Goal: Task Accomplishment & Management: Complete application form

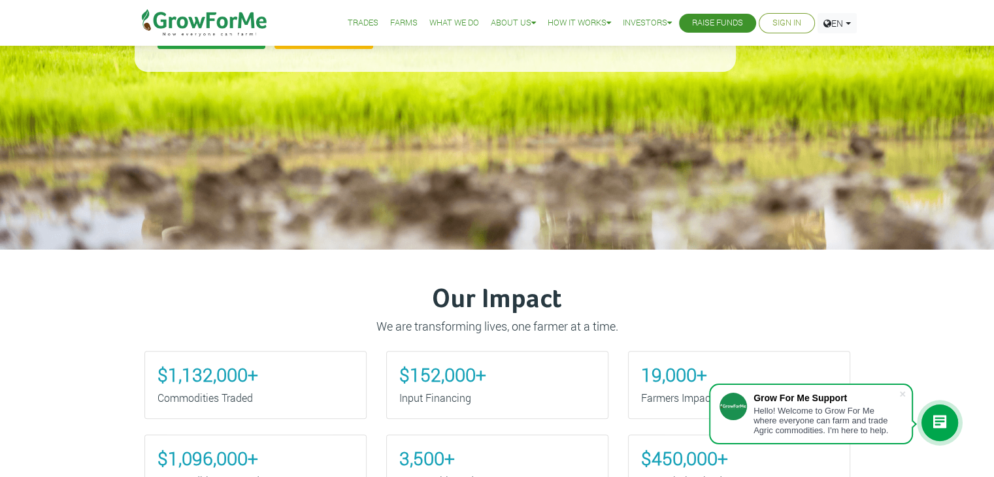
click at [782, 19] on link "Sign In" at bounding box center [786, 23] width 29 height 14
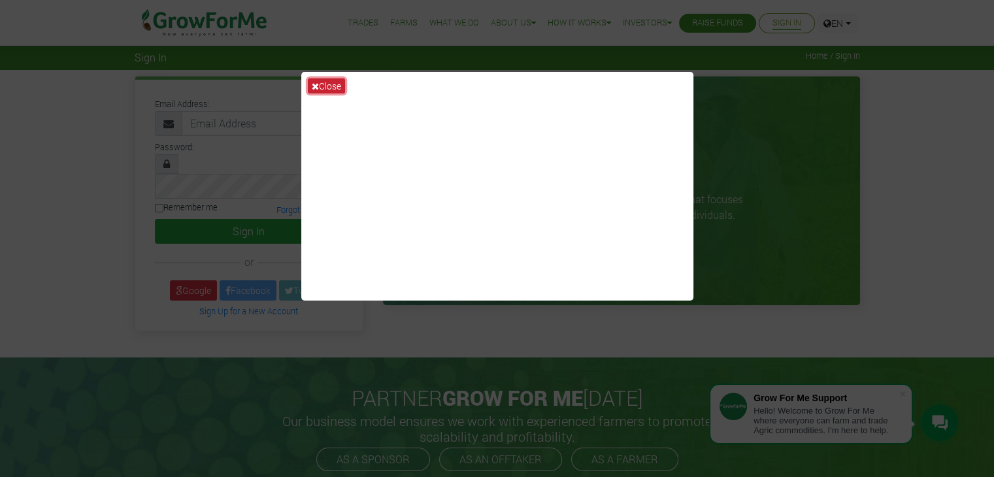
click at [326, 83] on button "Close" at bounding box center [326, 85] width 37 height 15
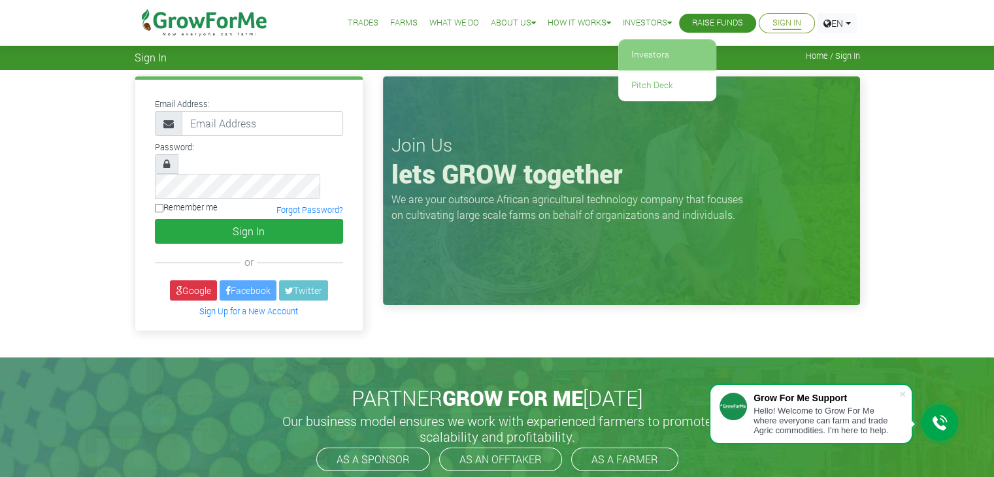
click at [656, 50] on link "Investors" at bounding box center [667, 55] width 98 height 30
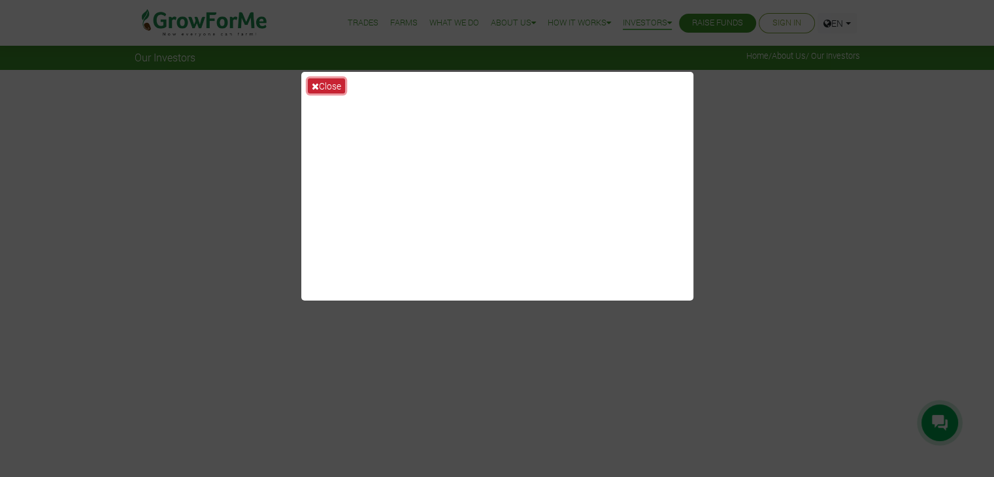
click at [318, 84] on icon at bounding box center [315, 86] width 7 height 9
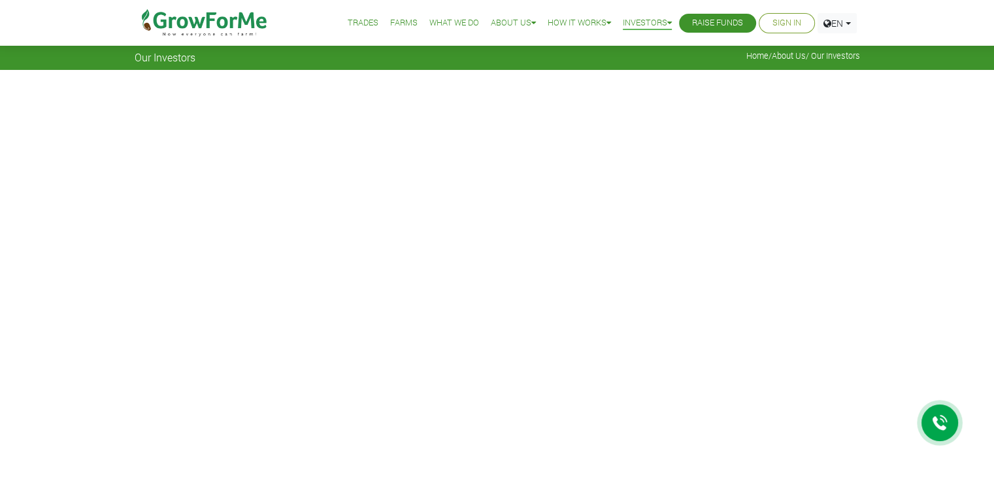
click at [782, 29] on link "Sign In" at bounding box center [786, 23] width 29 height 14
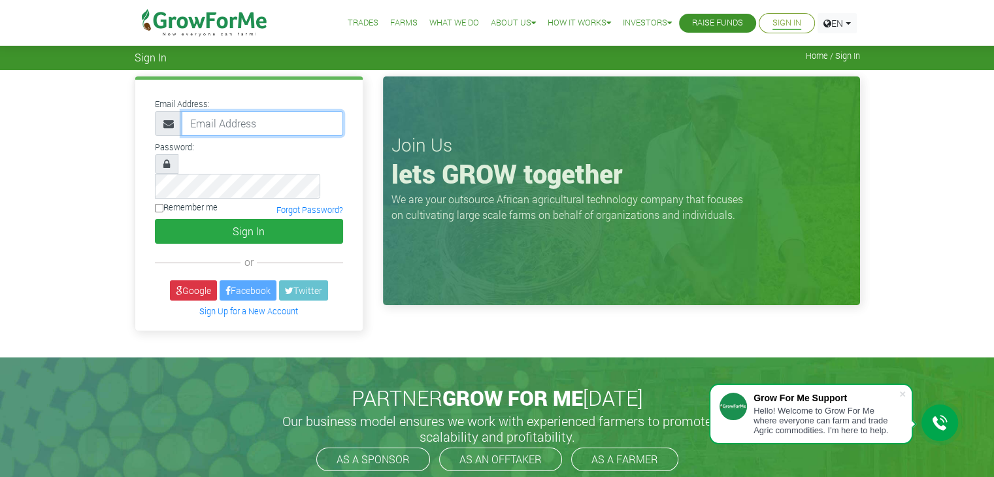
click at [214, 129] on input "email" at bounding box center [262, 123] width 161 height 25
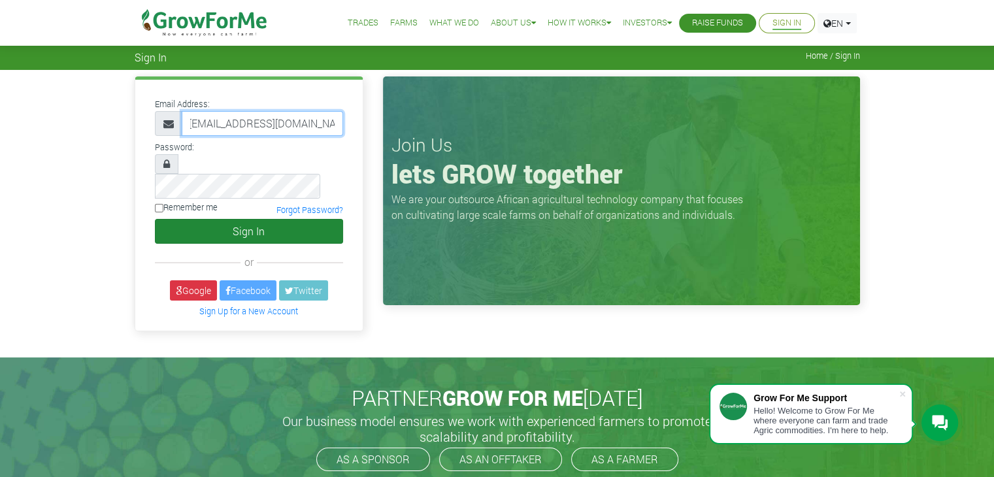
type input "23353533603@growforme.com"
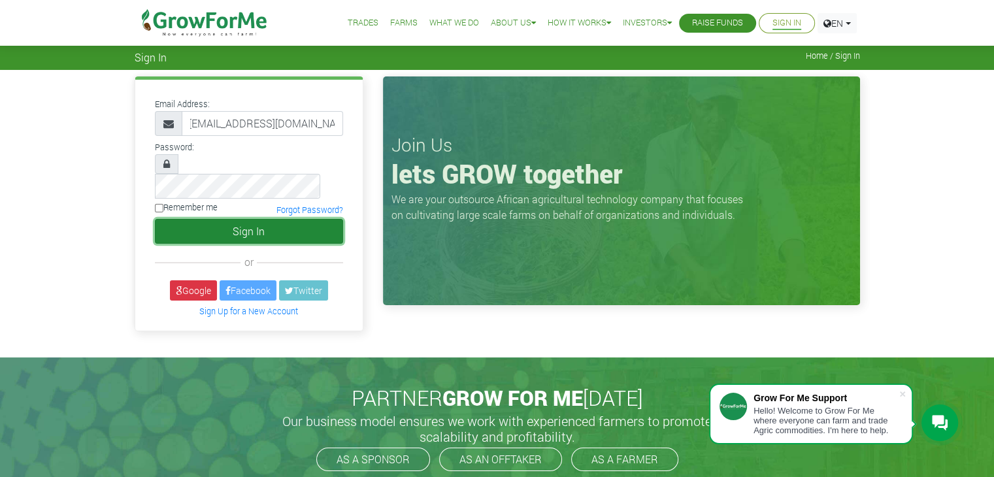
click at [276, 219] on button "Sign In" at bounding box center [249, 231] width 188 height 25
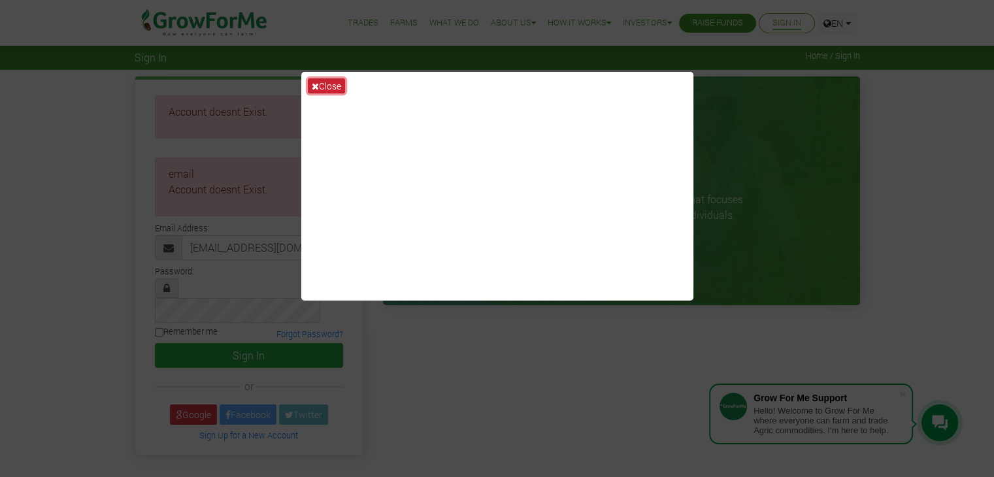
click at [329, 84] on button "Close" at bounding box center [326, 85] width 37 height 15
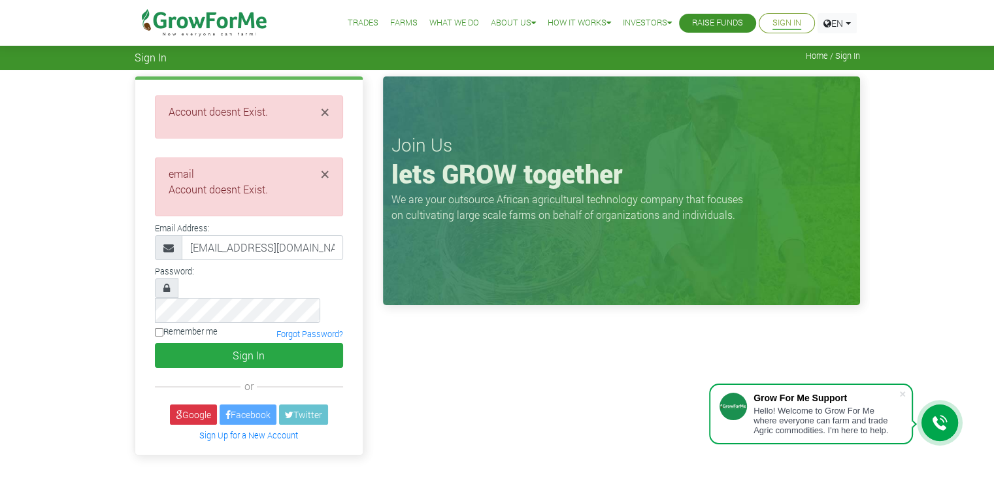
click at [355, 23] on link "Trades" at bounding box center [363, 23] width 31 height 14
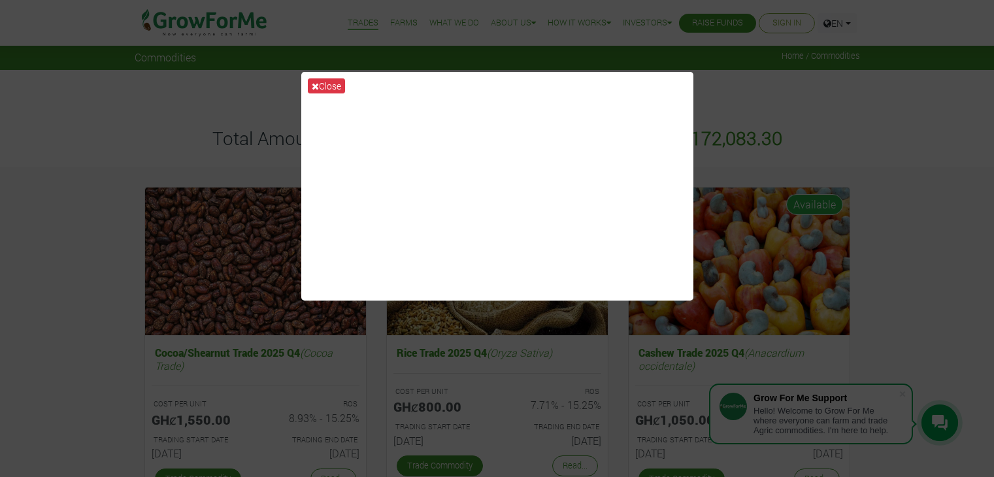
click at [324, 85] on button "Close" at bounding box center [326, 85] width 37 height 15
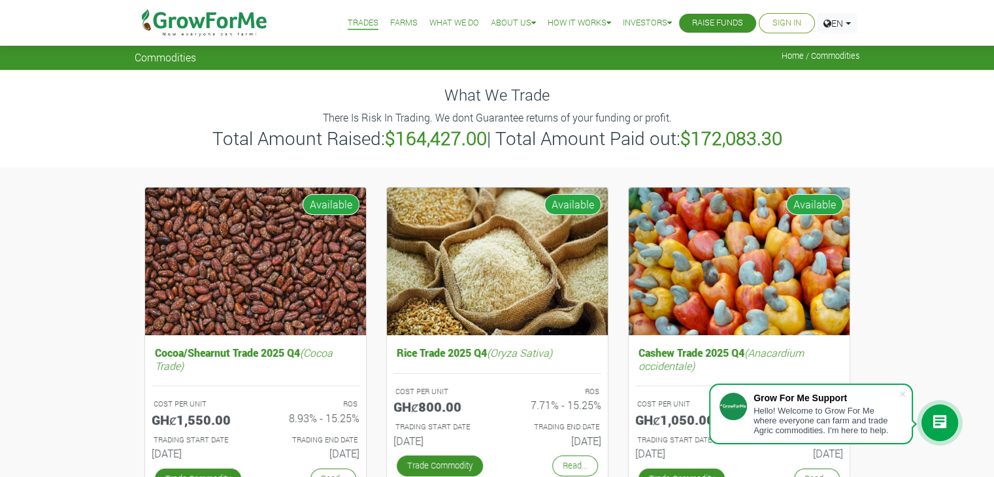
click at [780, 27] on link "Sign In" at bounding box center [786, 23] width 29 height 14
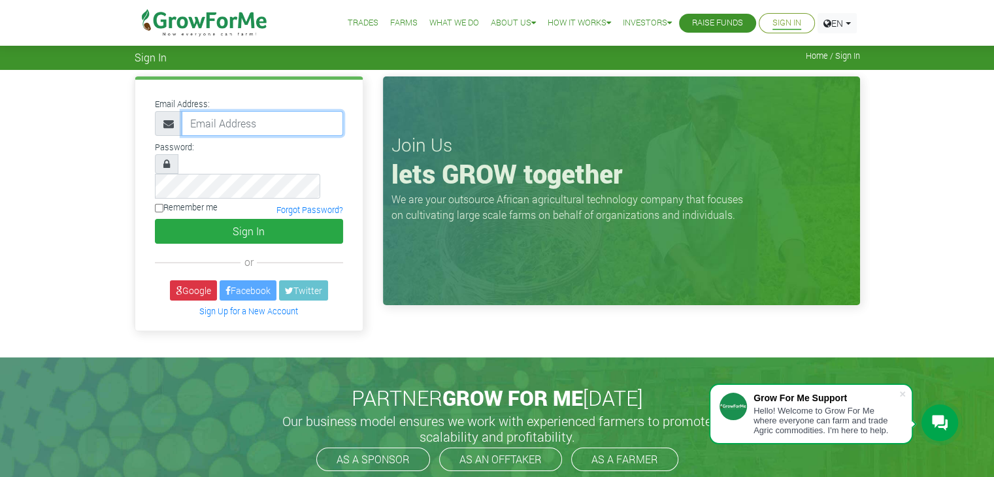
click at [208, 120] on input "email" at bounding box center [262, 123] width 161 height 25
type input "[EMAIL_ADDRESS][DOMAIN_NAME]"
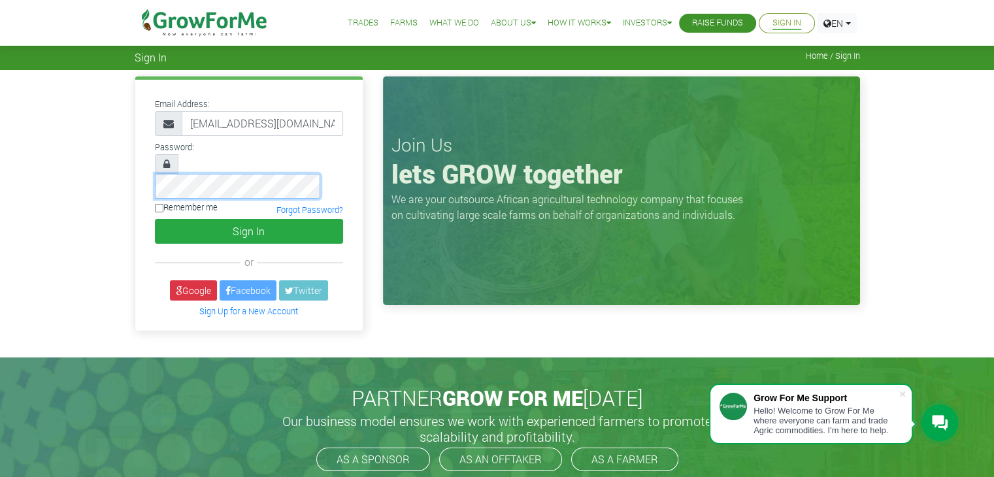
click at [155, 219] on button "Sign In" at bounding box center [249, 231] width 188 height 25
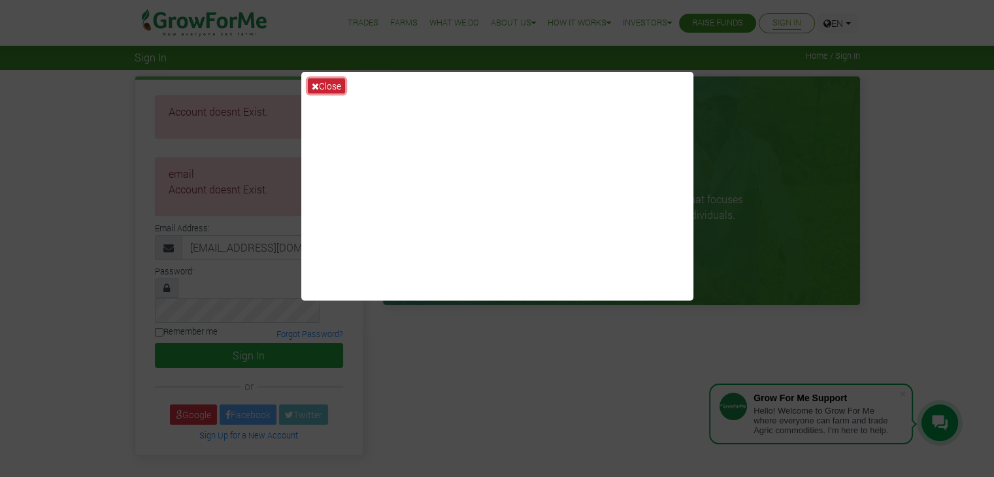
click at [323, 87] on button "Close" at bounding box center [326, 85] width 37 height 15
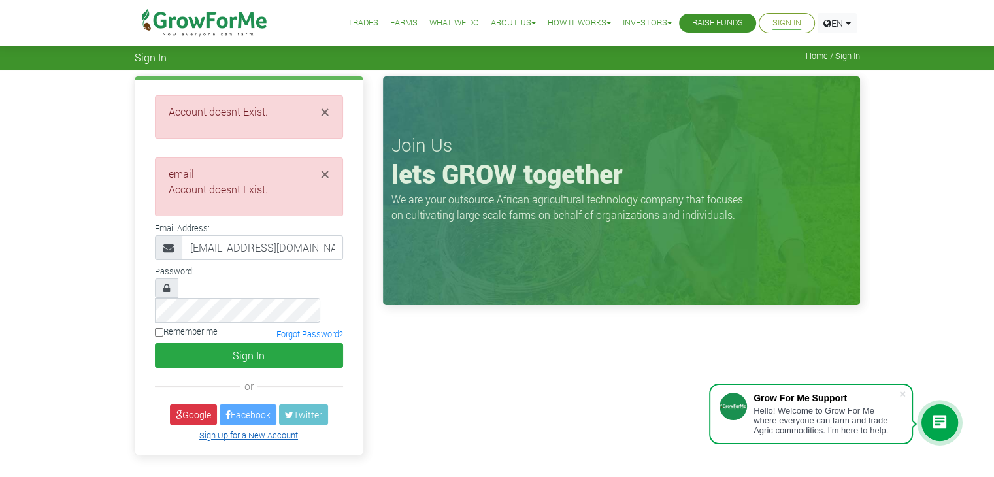
click at [248, 430] on link "Sign Up for a New Account" at bounding box center [248, 435] width 99 height 10
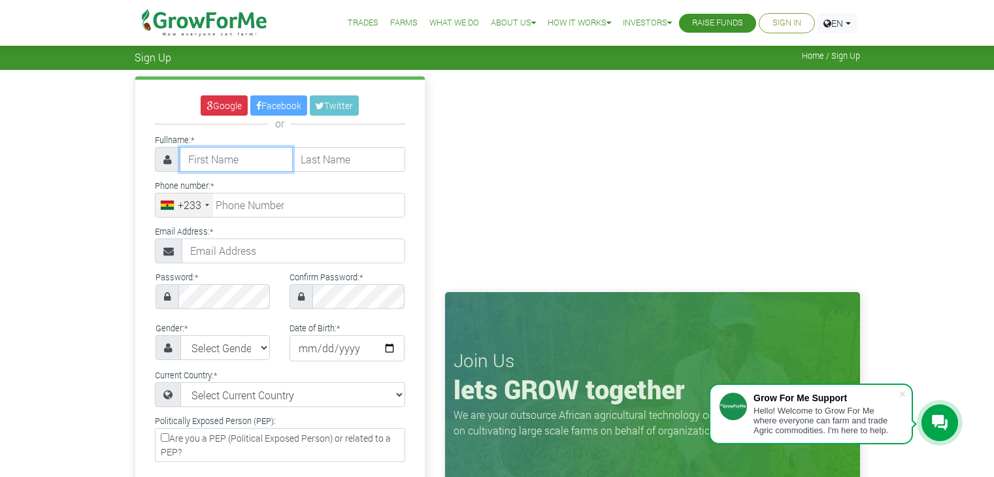
click at [238, 160] on input "text" at bounding box center [236, 159] width 113 height 25
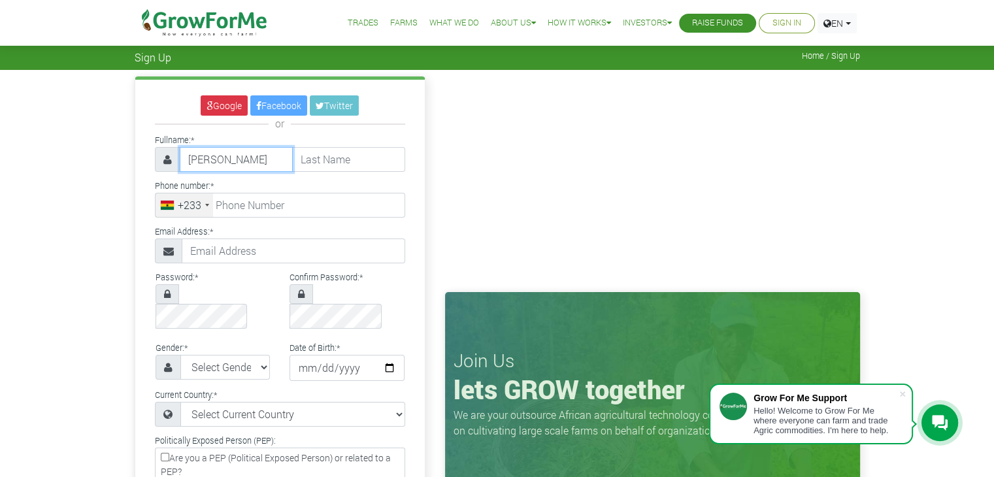
type input "Denison"
click at [366, 158] on input "text" at bounding box center [348, 159] width 113 height 25
type input "Abade"
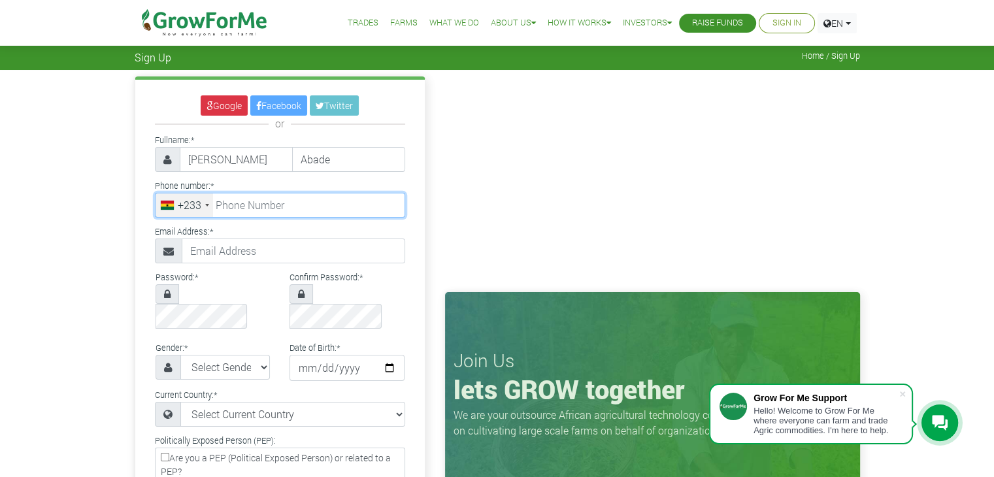
click at [315, 203] on input "tel" at bounding box center [280, 205] width 250 height 25
type input "55 353 3603"
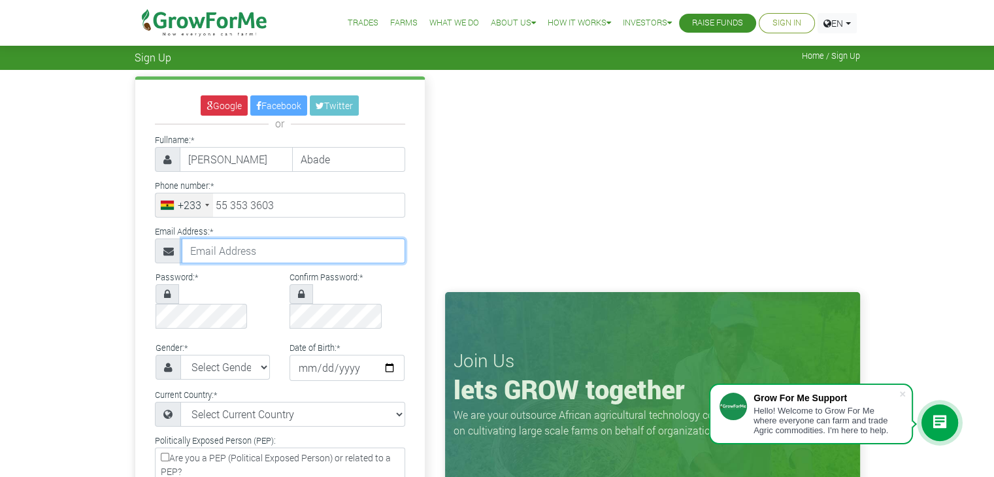
click at [218, 244] on input "text" at bounding box center [293, 251] width 223 height 25
type input "denisonabade21@gmail.com"
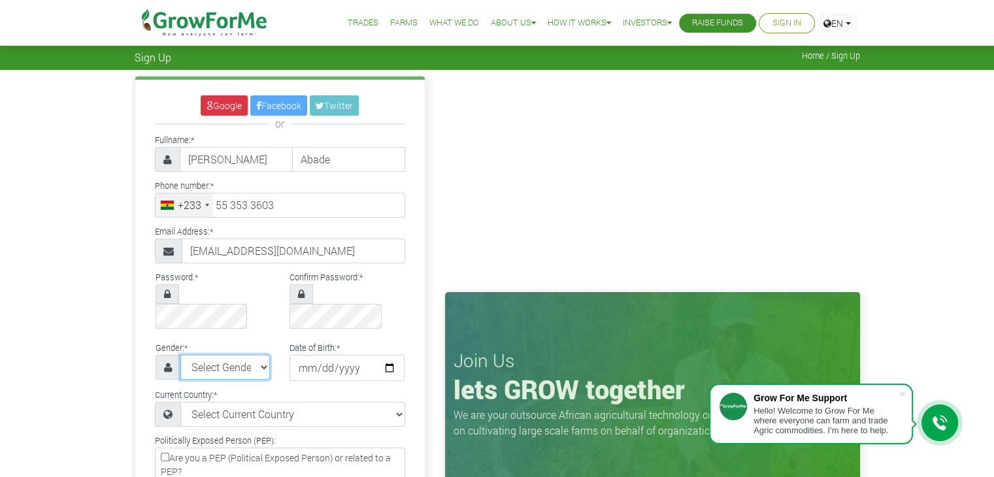
click at [214, 355] on select "Select Gender Female Male" at bounding box center [225, 367] width 90 height 25
select select "Male"
click at [180, 355] on select "Select Gender Female Male" at bounding box center [225, 367] width 90 height 25
click at [344, 355] on input "date" at bounding box center [346, 368] width 115 height 26
click at [305, 355] on input "date" at bounding box center [346, 368] width 115 height 26
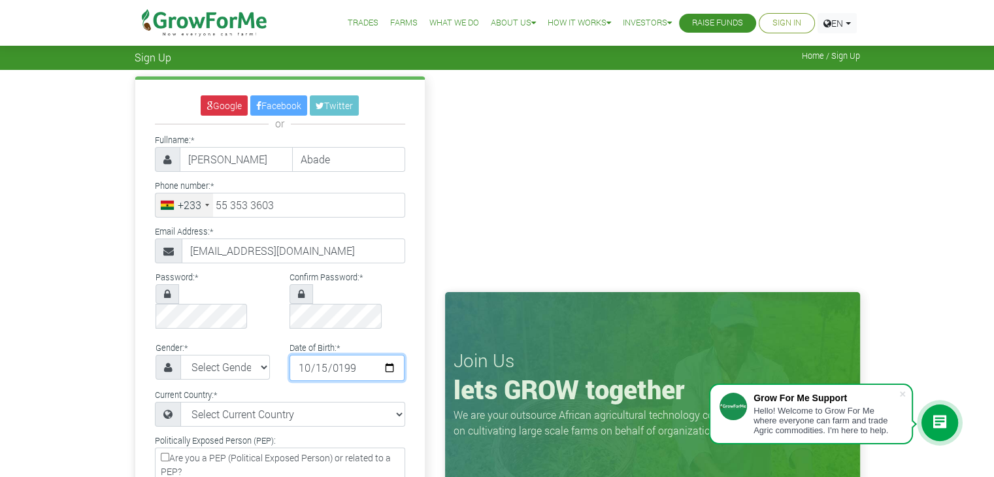
type input "1995-10-15"
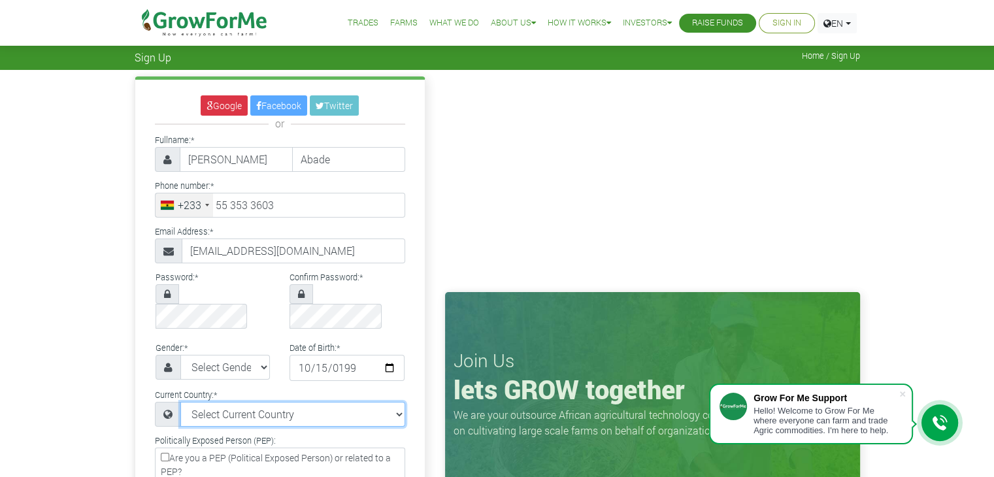
click at [293, 402] on select "Select Current Country Afghanistan Albania Algeria American Samoa Andorra Angol…" at bounding box center [292, 414] width 225 height 25
select select "Ghana"
click at [180, 402] on select "Select Current Country Afghanistan Albania Algeria American Samoa Andorra Angol…" at bounding box center [292, 414] width 225 height 25
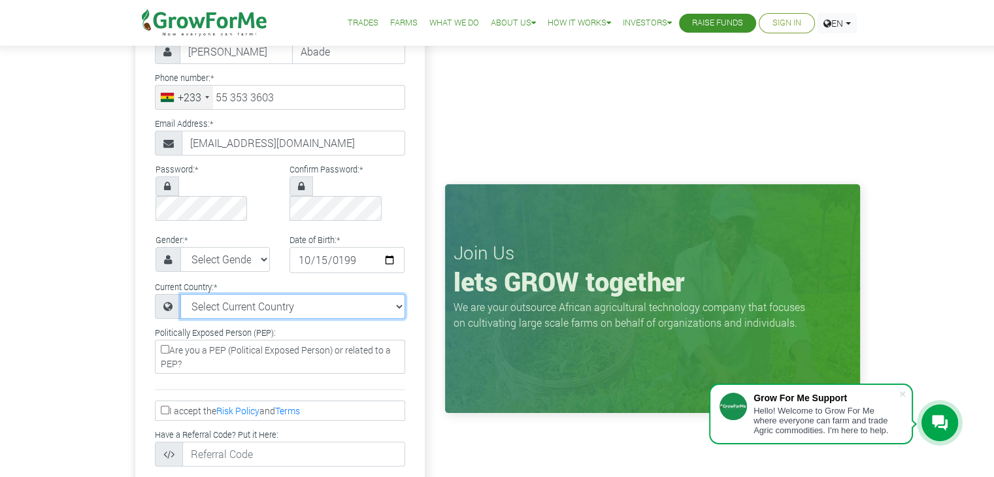
scroll to position [131, 0]
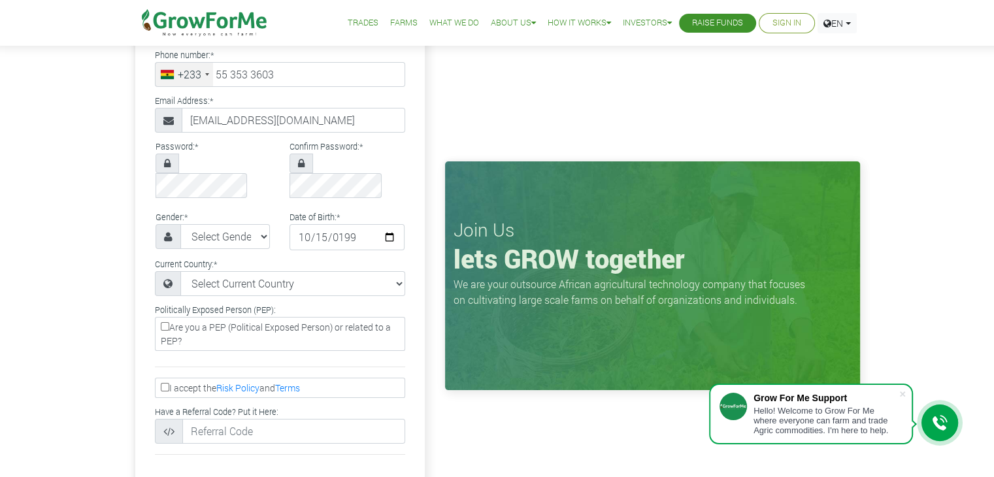
click at [162, 383] on input "I accept the Risk Policy and Terms" at bounding box center [165, 387] width 8 height 8
checkbox input "true"
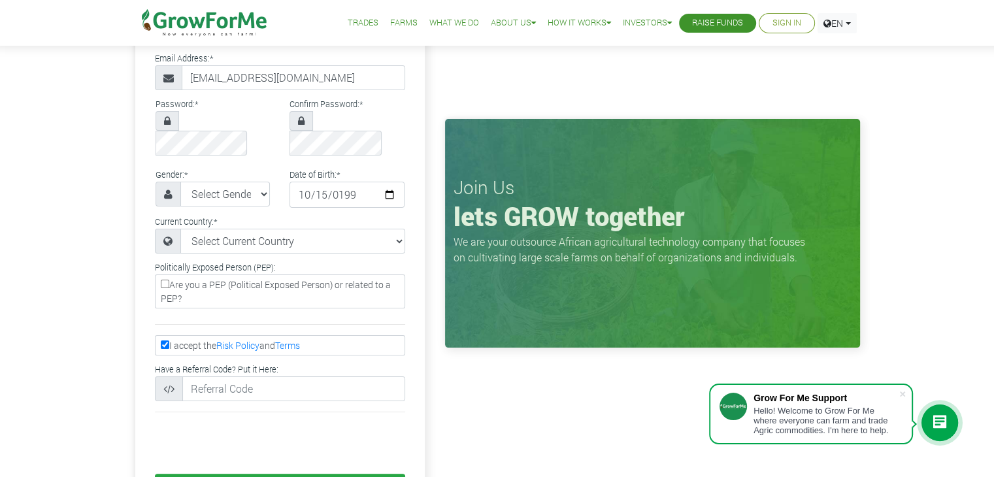
scroll to position [196, 0]
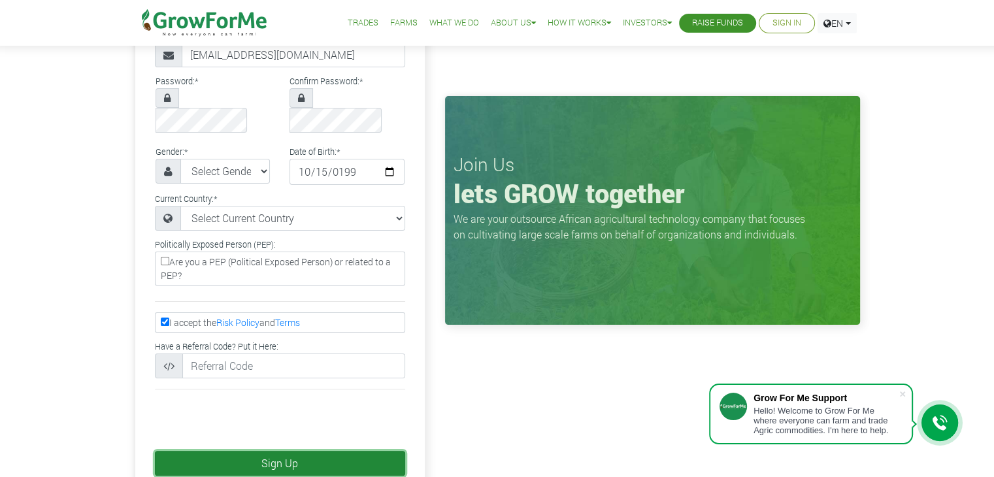
click at [269, 451] on button "Sign Up" at bounding box center [280, 463] width 250 height 25
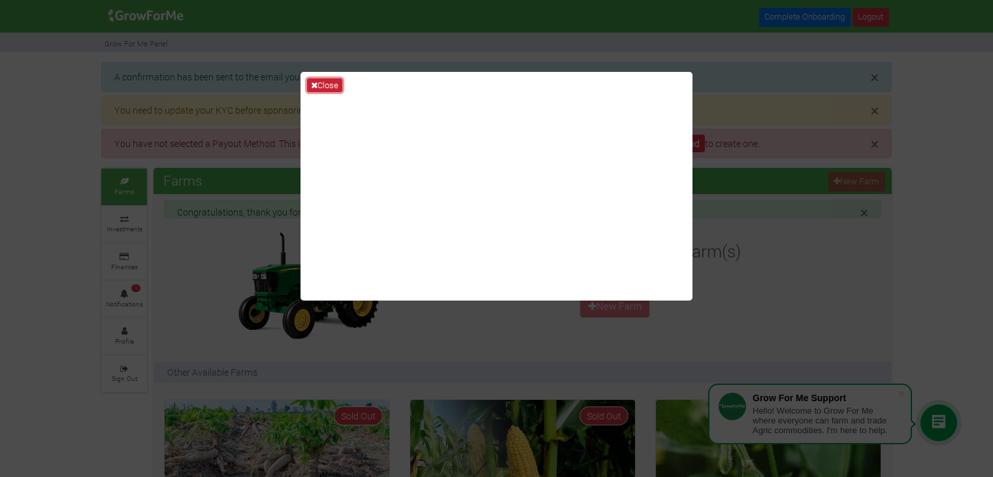
click at [329, 78] on button "Close" at bounding box center [324, 85] width 35 height 14
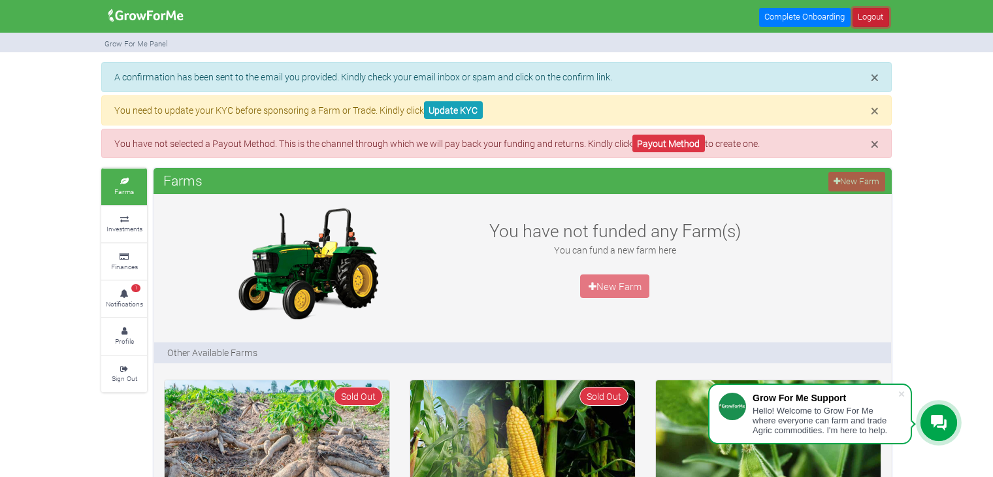
click at [867, 18] on link "Logout" at bounding box center [871, 17] width 37 height 19
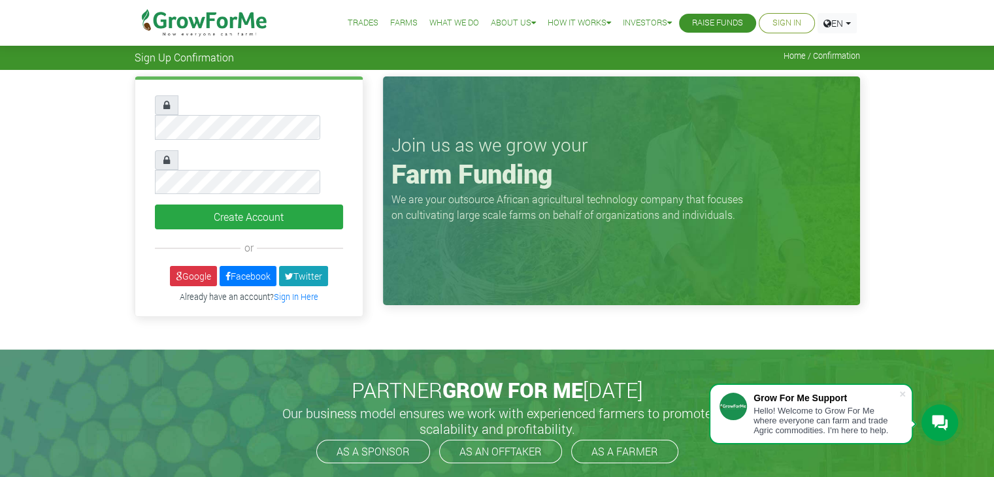
click at [118, 100] on div "Create Account or Google" at bounding box center [497, 200] width 994 height 260
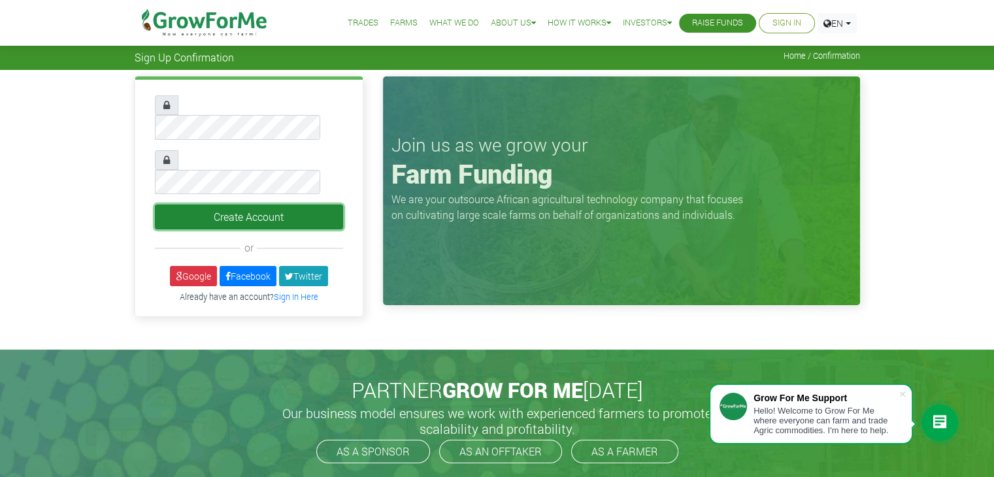
click at [248, 205] on button "Create Account" at bounding box center [249, 217] width 188 height 25
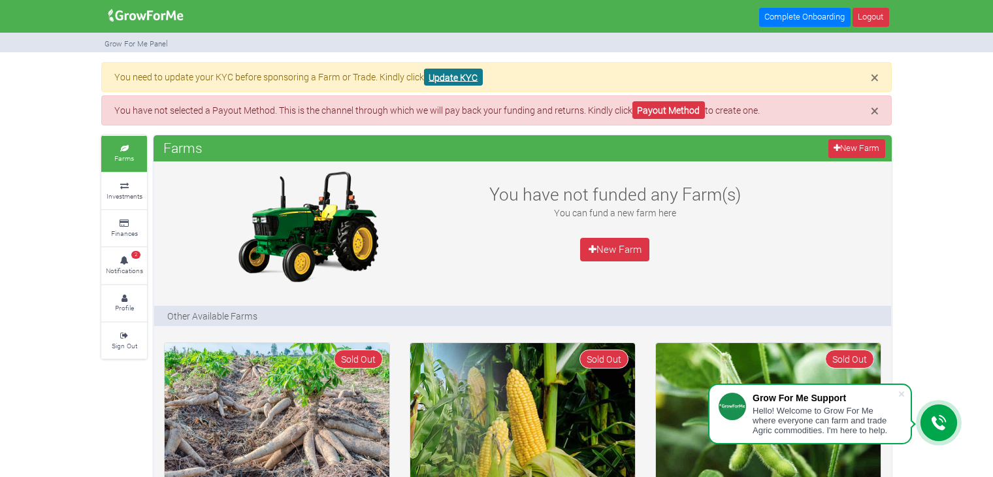
click at [455, 78] on link "Update KYC" at bounding box center [453, 78] width 59 height 18
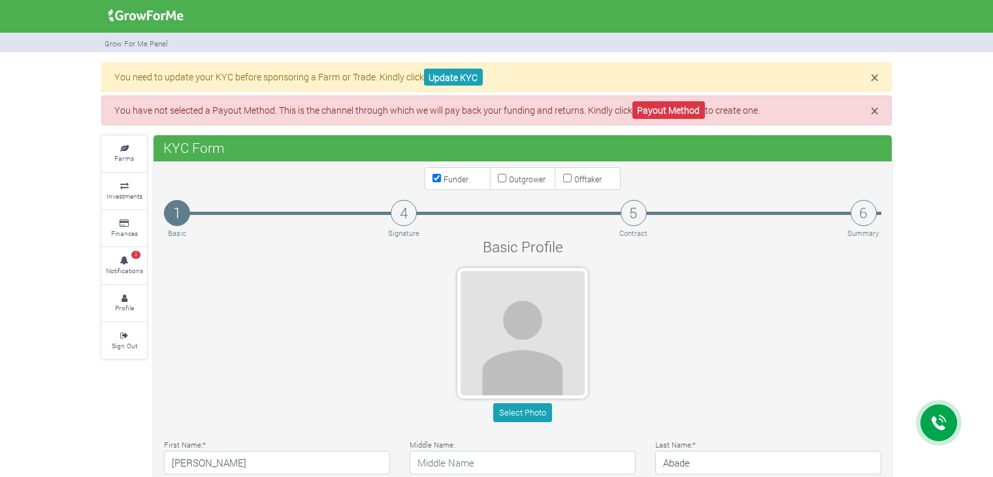
type input "55 353 3603"
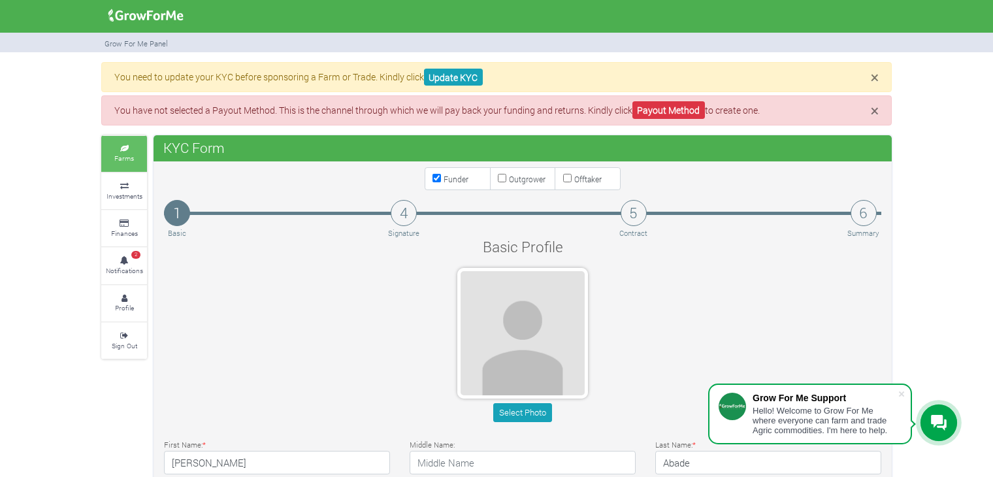
click at [128, 154] on small "Farms" at bounding box center [124, 158] width 20 height 9
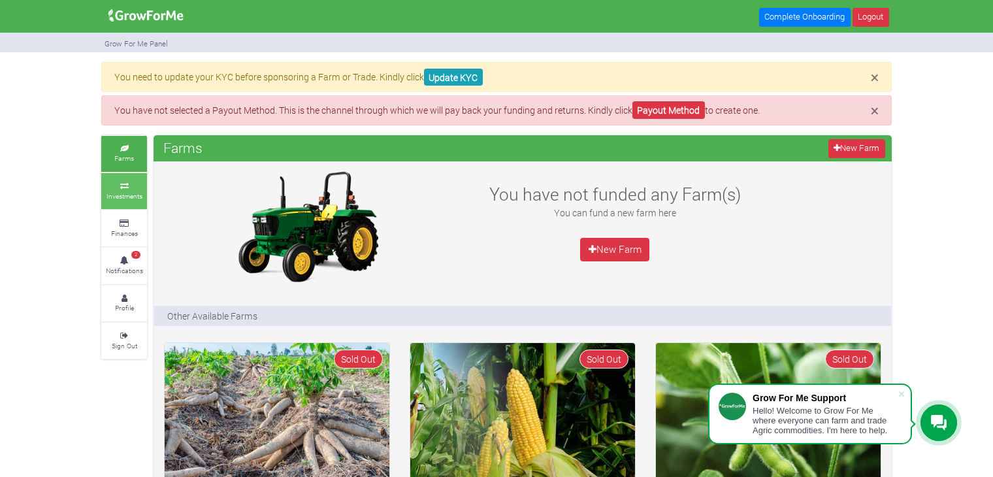
click at [128, 184] on icon at bounding box center [124, 186] width 39 height 7
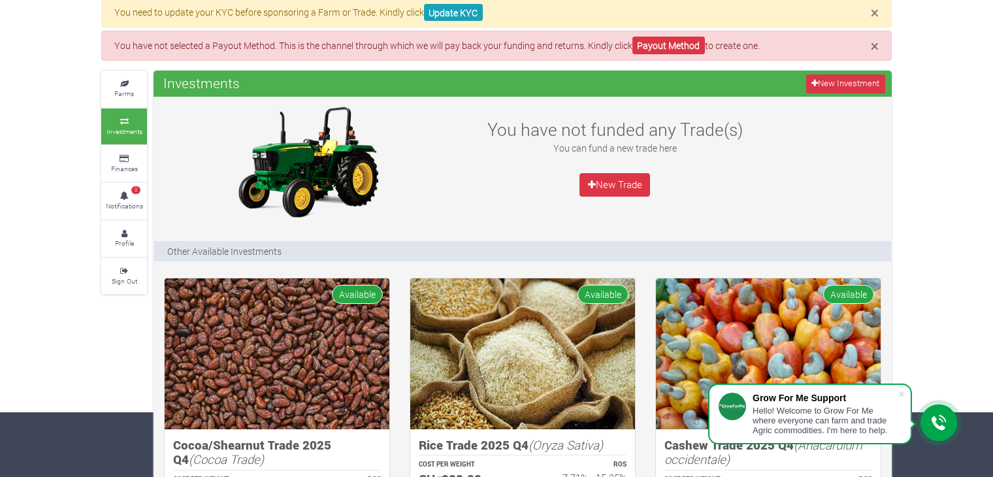
scroll to position [65, 0]
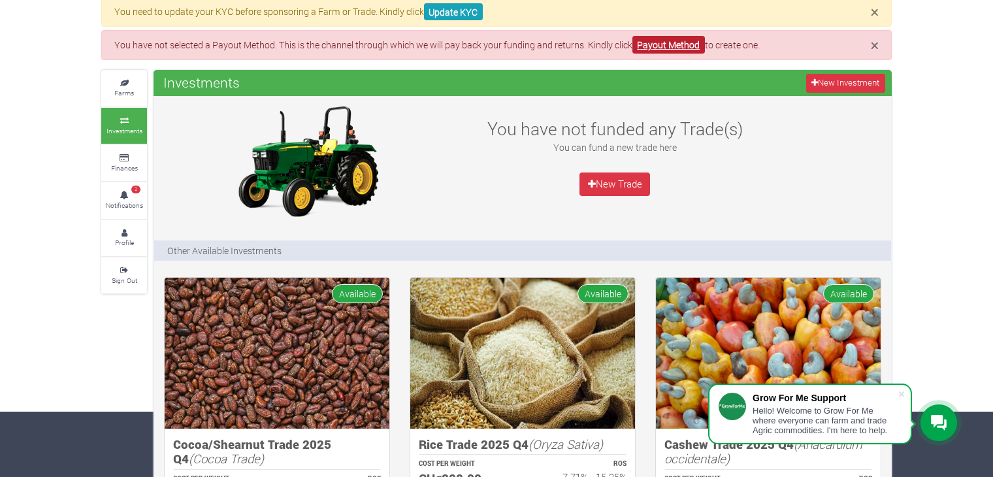
click at [663, 42] on link "Payout Method" at bounding box center [669, 45] width 73 height 18
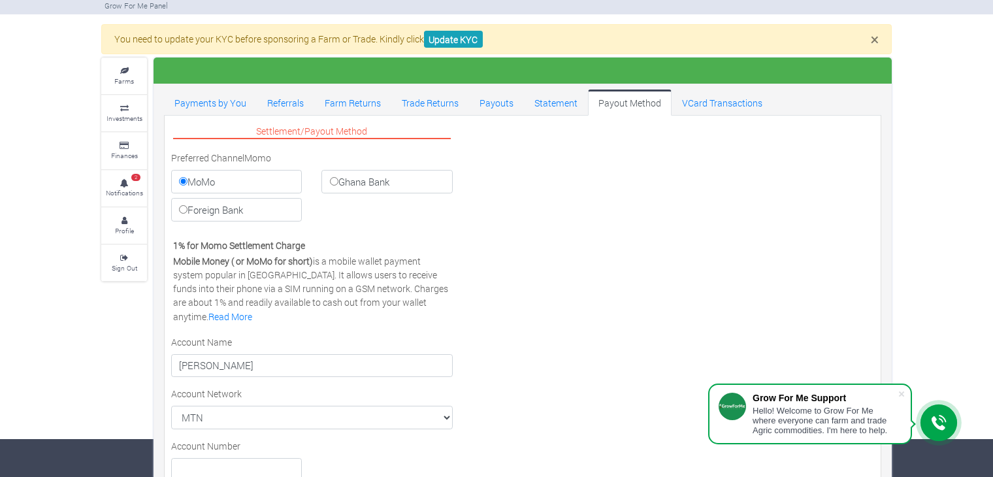
scroll to position [65, 0]
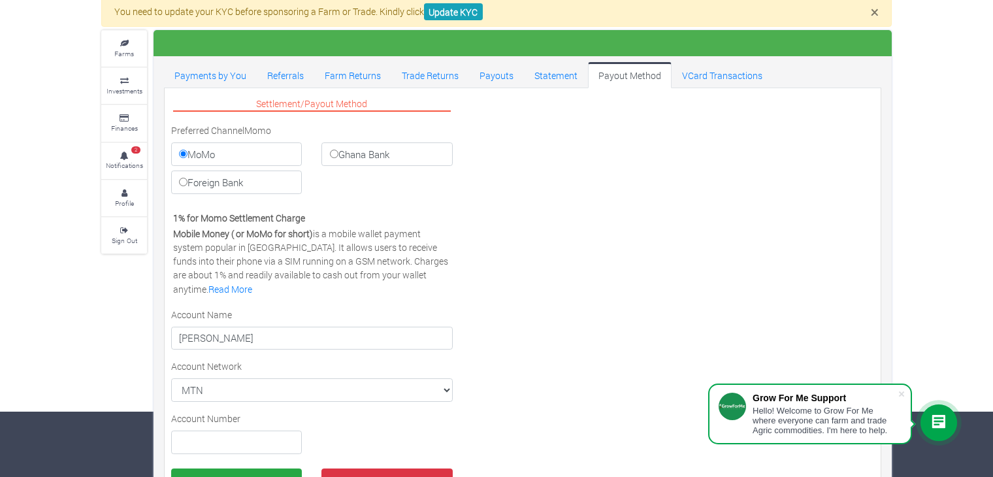
click at [331, 156] on input "Ghana Bank" at bounding box center [334, 154] width 8 height 8
radio input "true"
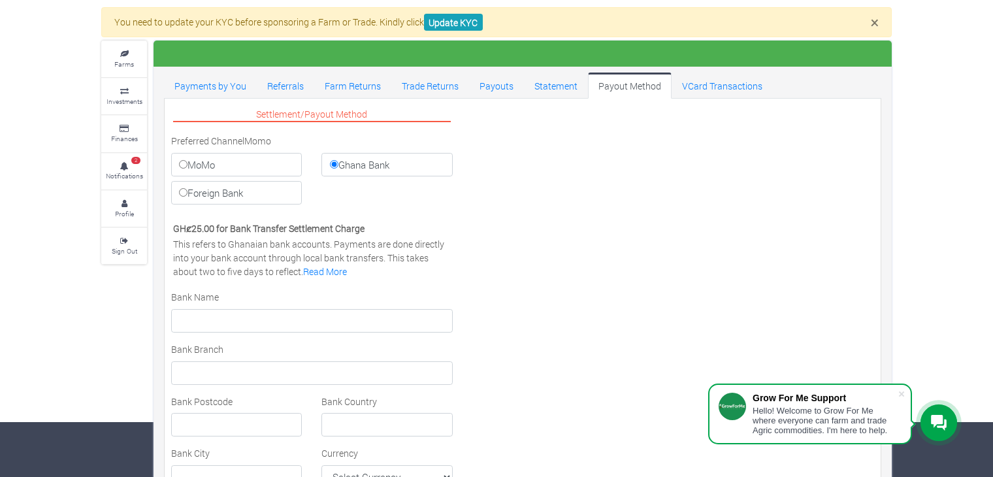
scroll to position [131, 0]
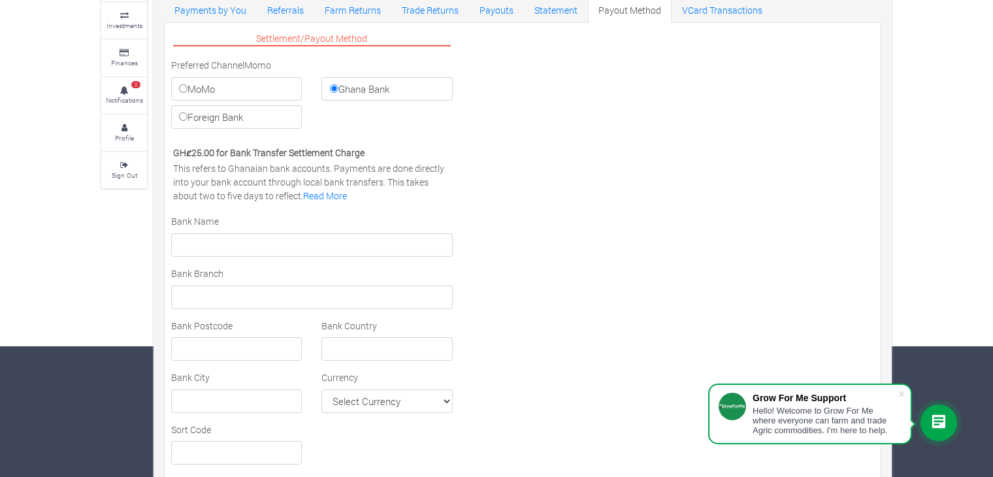
click at [193, 88] on label "MoMo" at bounding box center [236, 89] width 131 height 24
click at [188, 88] on input "MoMo" at bounding box center [183, 88] width 8 height 8
radio input "true"
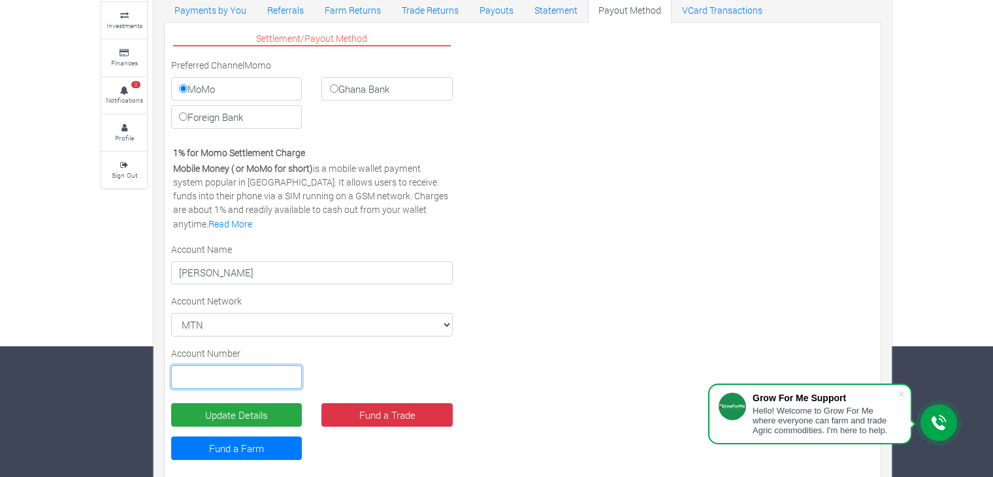
click at [237, 378] on input "text" at bounding box center [236, 377] width 131 height 24
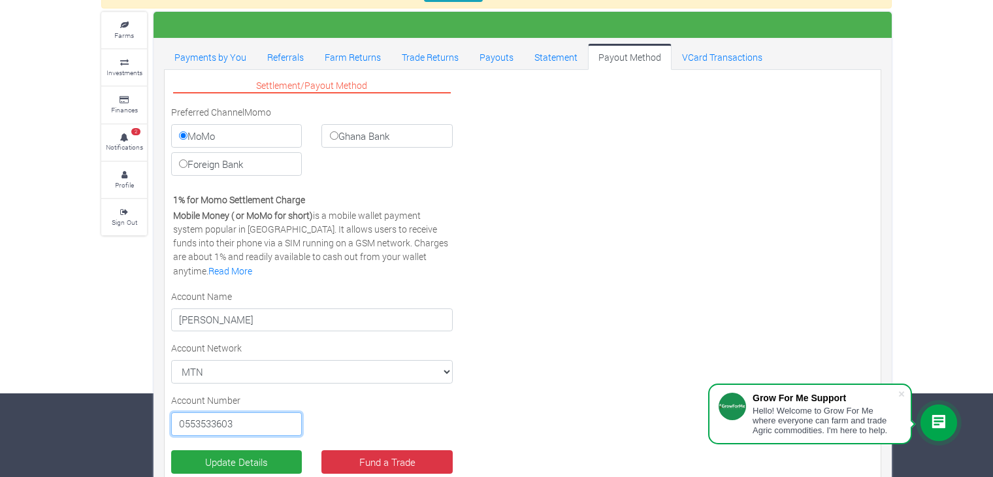
scroll to position [149, 0]
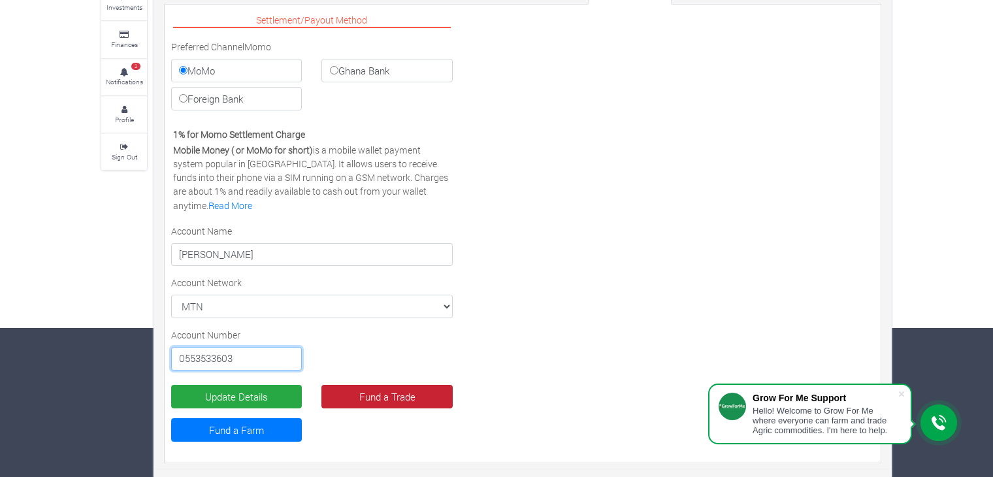
type input "0553533603"
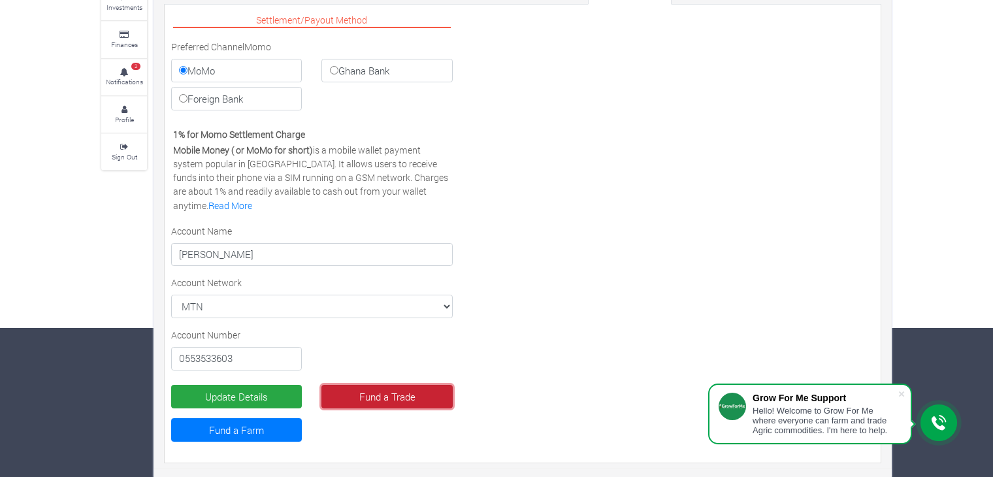
click at [371, 392] on link "Fund a Trade" at bounding box center [386, 397] width 131 height 24
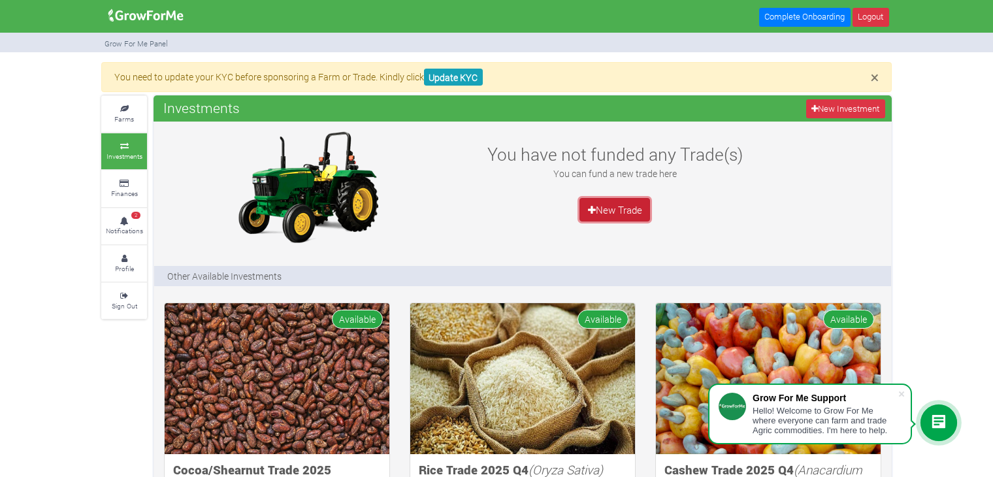
click at [591, 205] on icon at bounding box center [592, 210] width 8 height 10
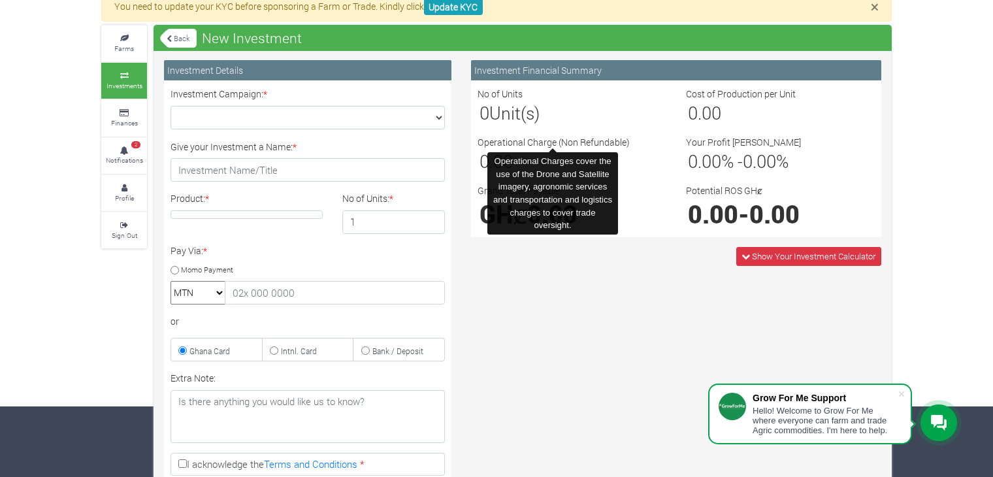
scroll to position [65, 0]
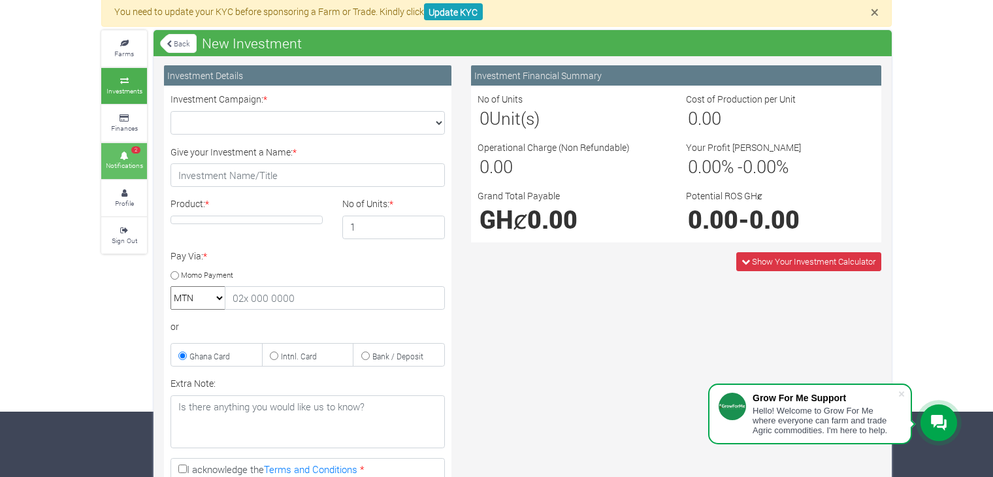
click at [137, 157] on link "2 Notifications" at bounding box center [124, 161] width 46 height 36
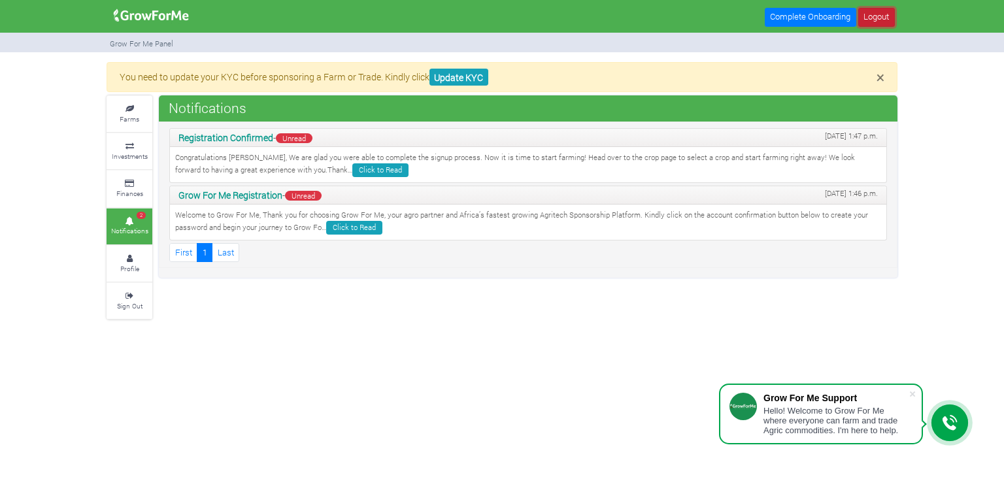
click at [882, 20] on link "Logout" at bounding box center [876, 17] width 37 height 19
